Goal: Find specific page/section: Find specific page/section

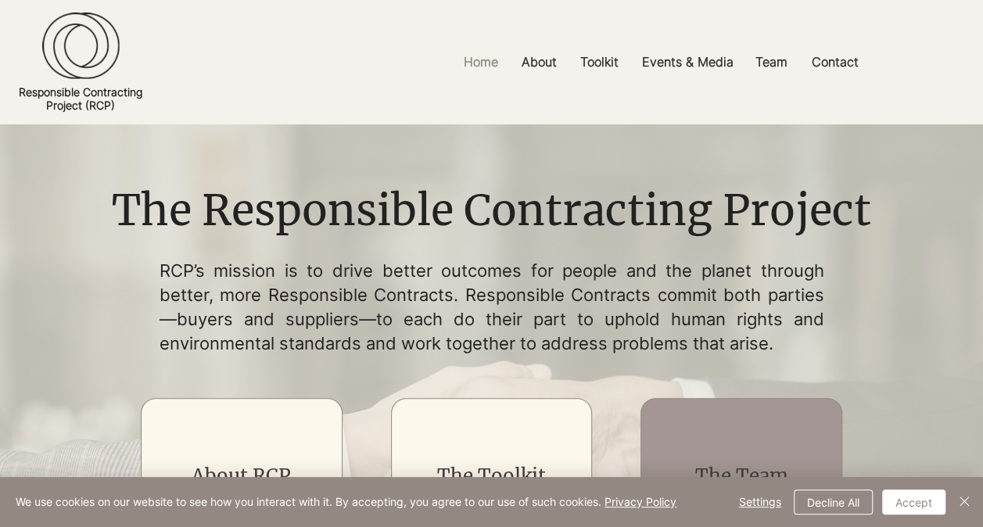
click at [743, 438] on div "main content" at bounding box center [741, 476] width 202 height 156
click at [725, 439] on div "main content" at bounding box center [741, 476] width 202 height 156
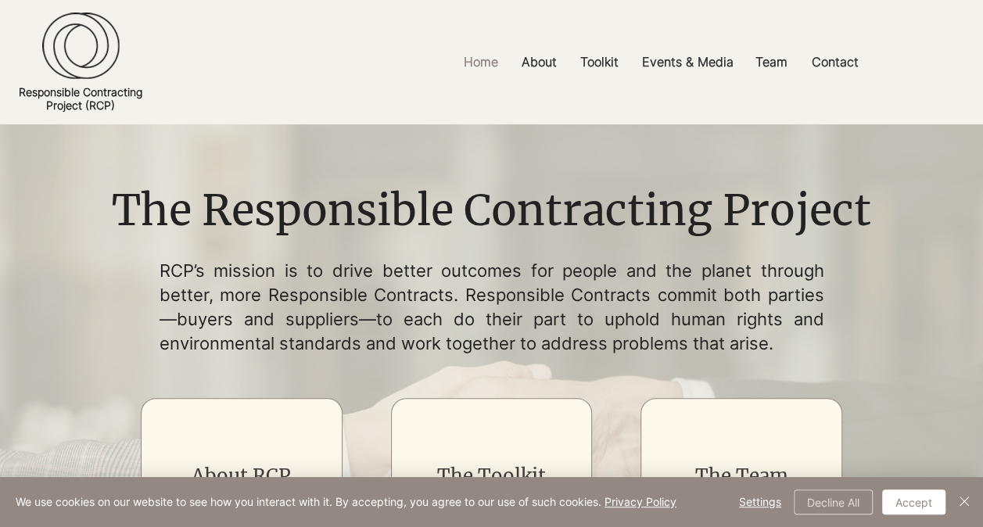
click at [810, 505] on button "Decline All" at bounding box center [833, 501] width 79 height 25
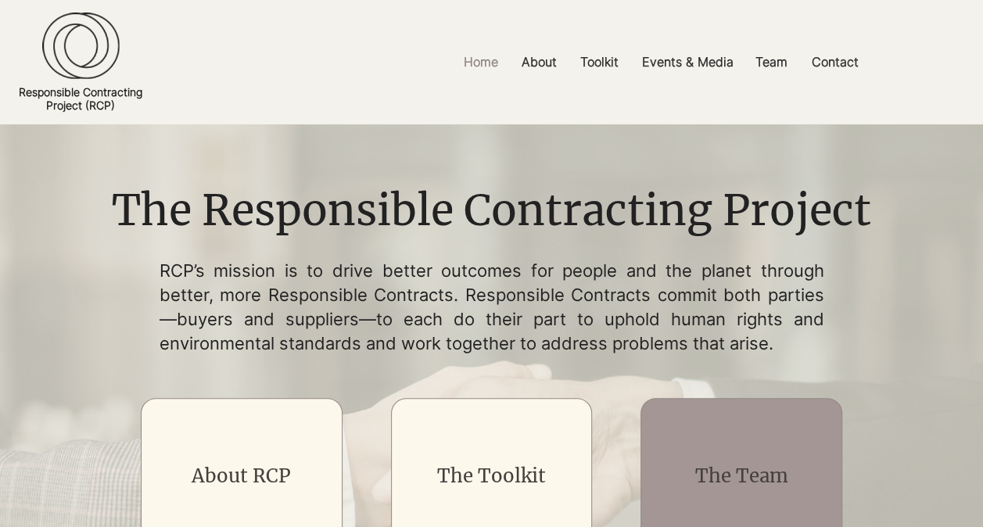
click at [745, 453] on div "main content" at bounding box center [741, 476] width 202 height 156
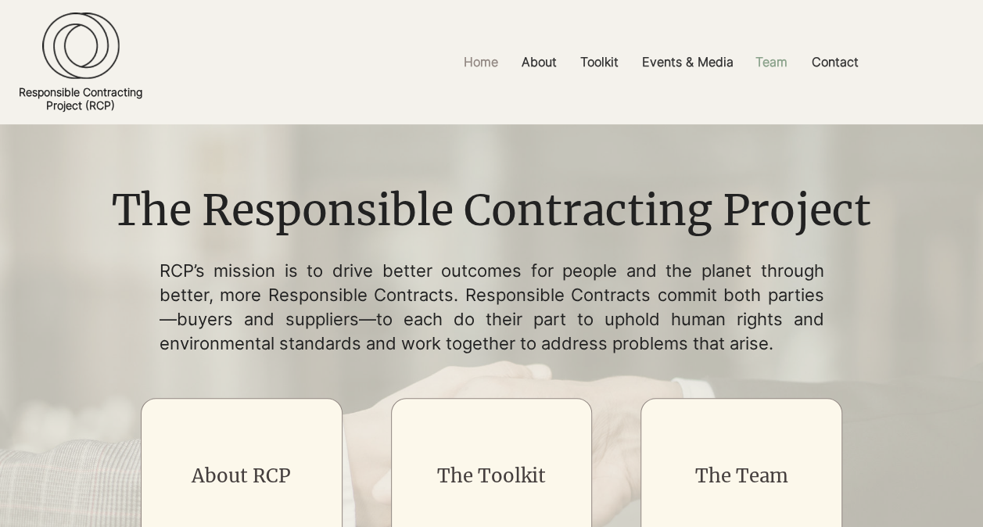
click at [768, 58] on p "Team" at bounding box center [771, 62] width 48 height 35
